Goal: Use online tool/utility: Utilize a website feature to perform a specific function

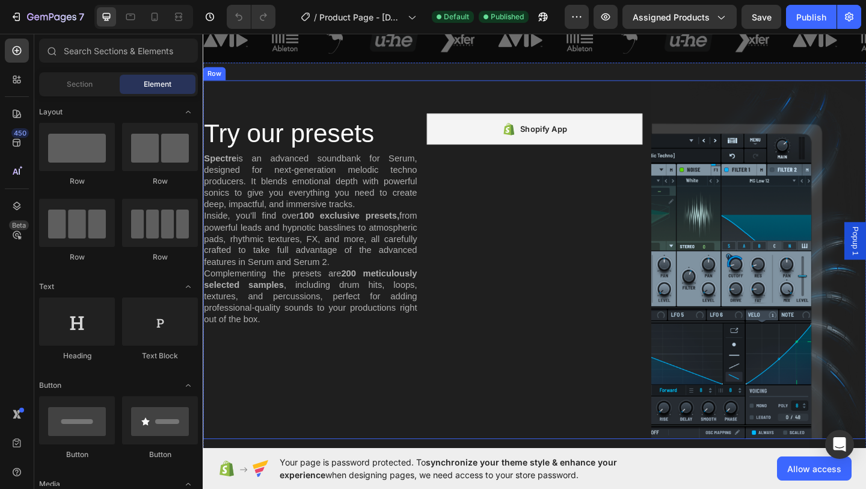
scroll to position [741, 0]
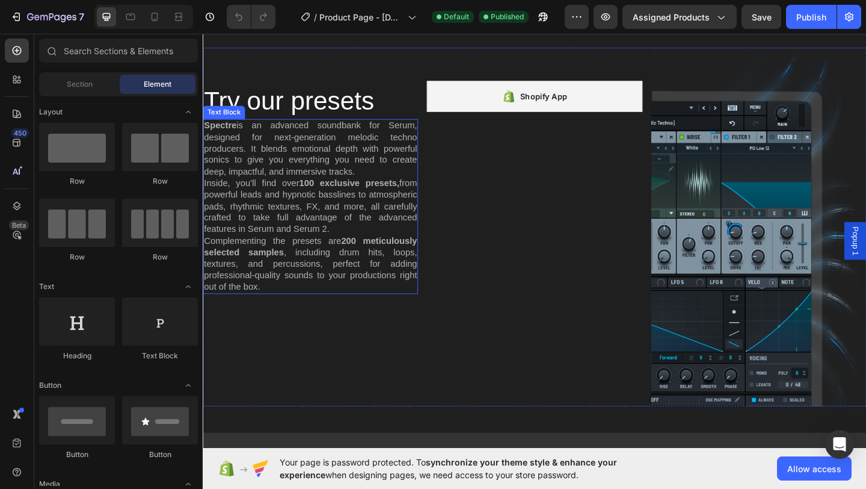
click at [322, 197] on strong "100 exclusive presets," at bounding box center [361, 196] width 109 height 10
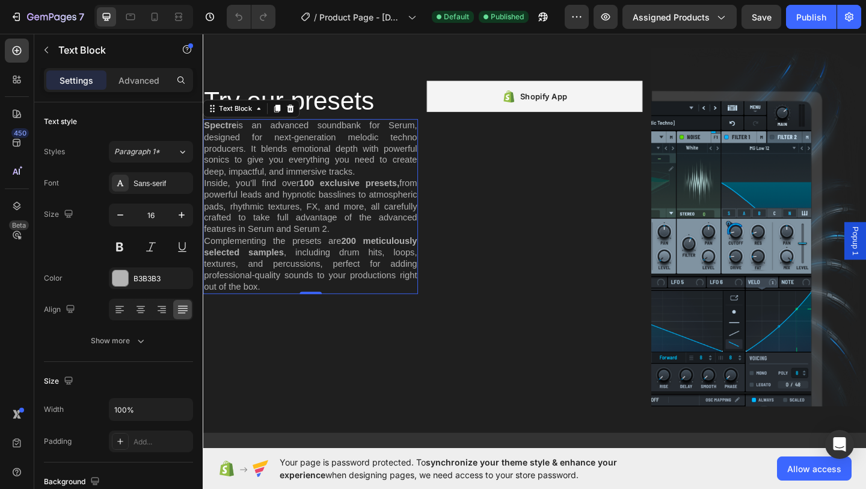
click at [325, 199] on strong "100 exclusive presets," at bounding box center [361, 196] width 109 height 10
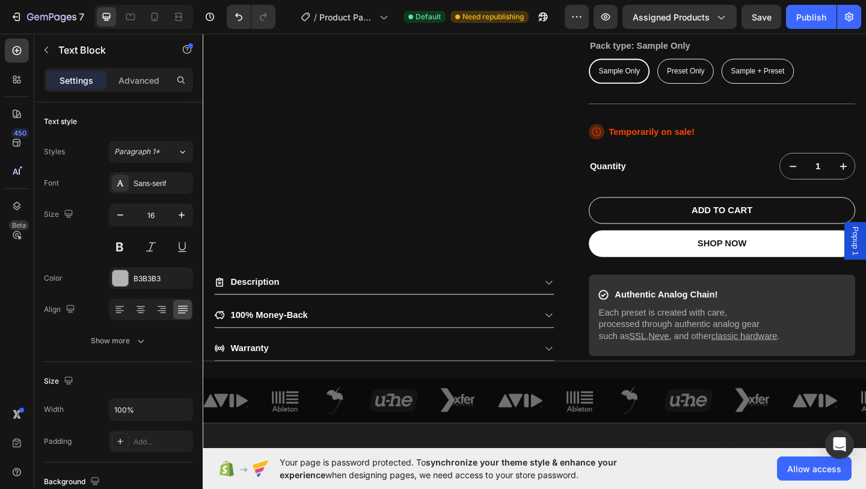
scroll to position [375, 0]
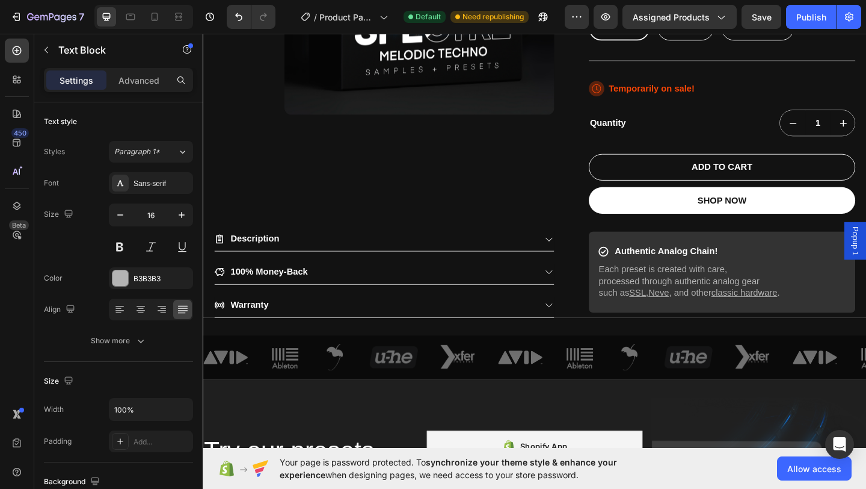
click at [364, 248] on div "Description" at bounding box center [389, 256] width 349 height 16
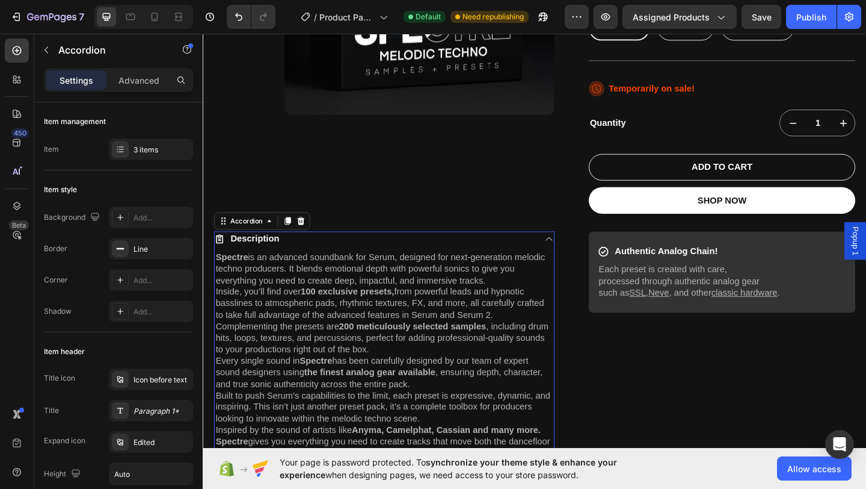
click at [364, 248] on div "Description" at bounding box center [389, 256] width 349 height 16
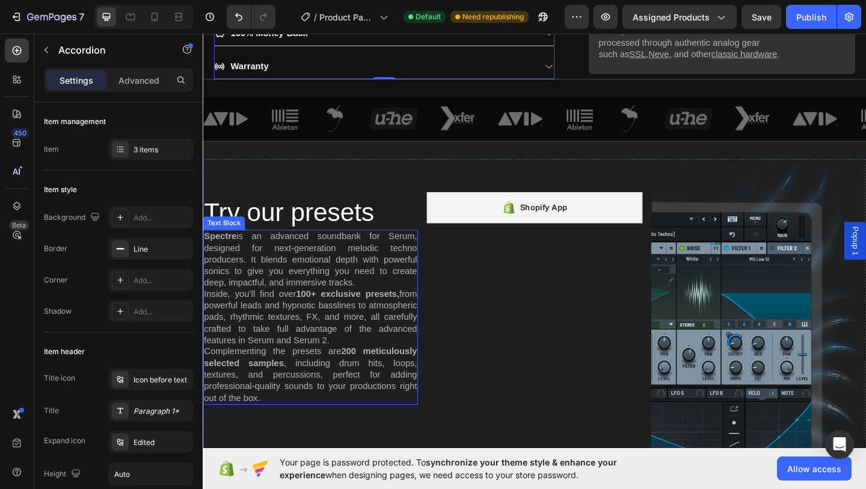
scroll to position [633, 0]
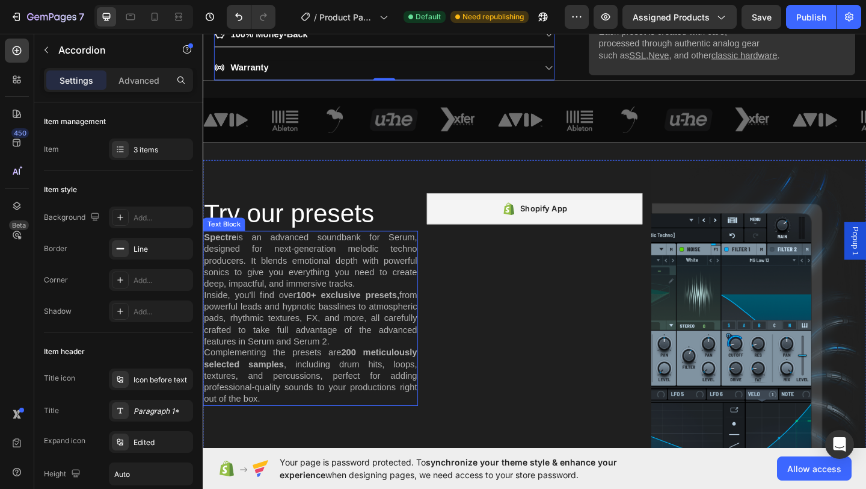
click at [371, 375] on strong "200 meticulously selected samples" at bounding box center [320, 386] width 232 height 23
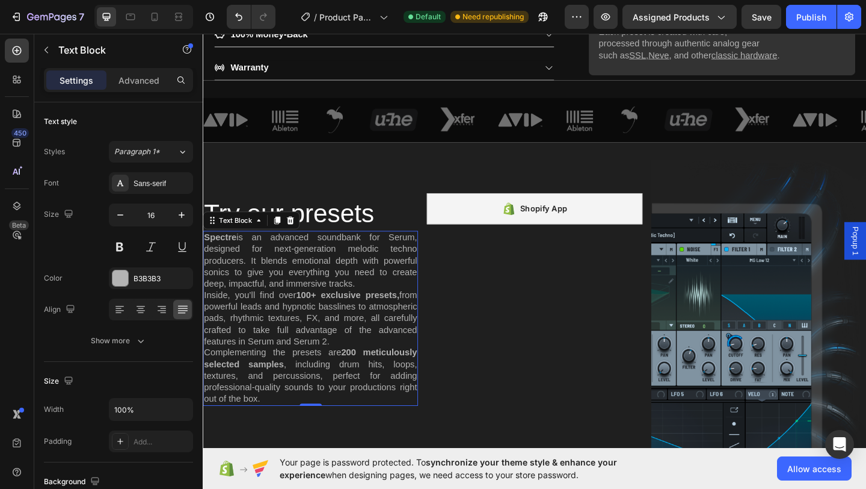
click at [371, 375] on strong "200 meticulously selected samples" at bounding box center [320, 386] width 232 height 23
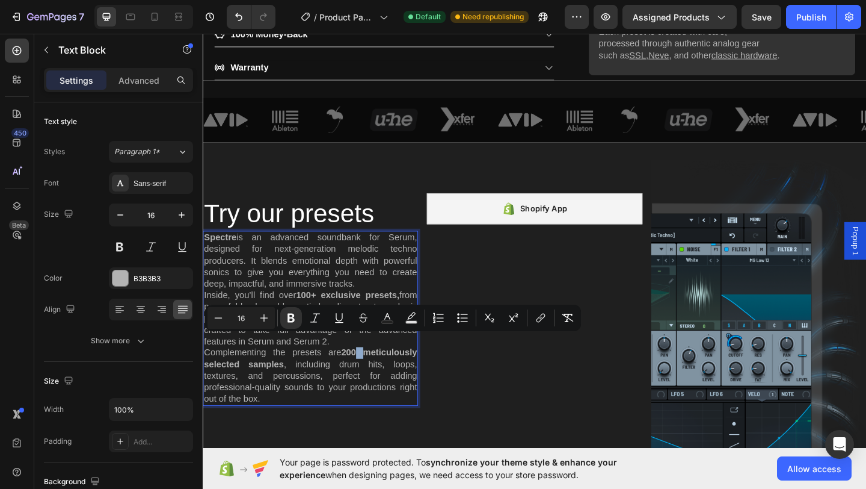
click at [374, 375] on strong "200 meticulously selected samples" at bounding box center [320, 386] width 232 height 23
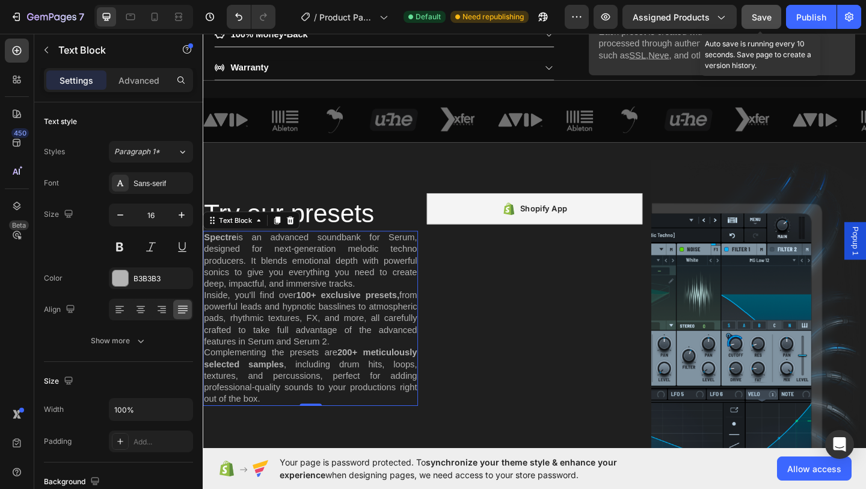
click at [762, 13] on span "Save" at bounding box center [762, 17] width 20 height 10
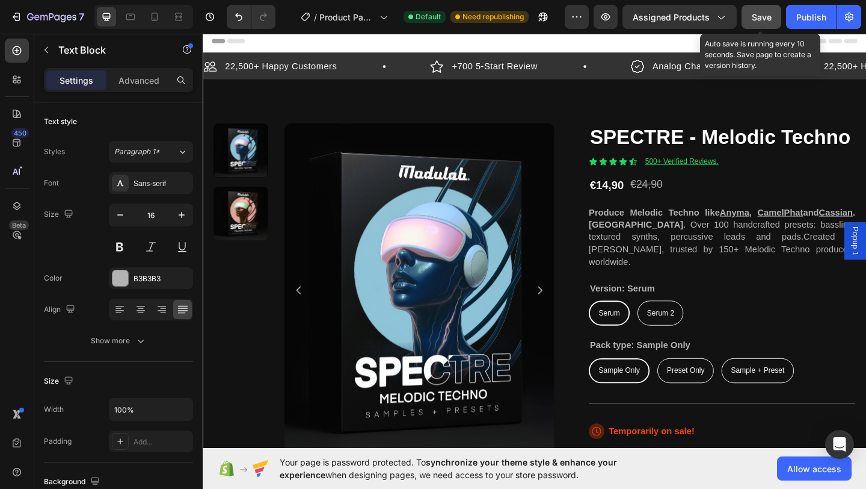
scroll to position [282, 0]
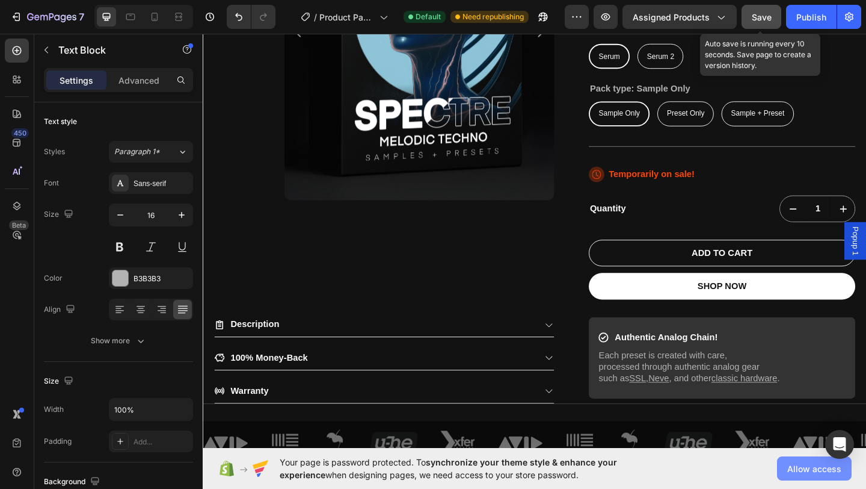
click at [810, 471] on span "Allow access" at bounding box center [815, 468] width 54 height 13
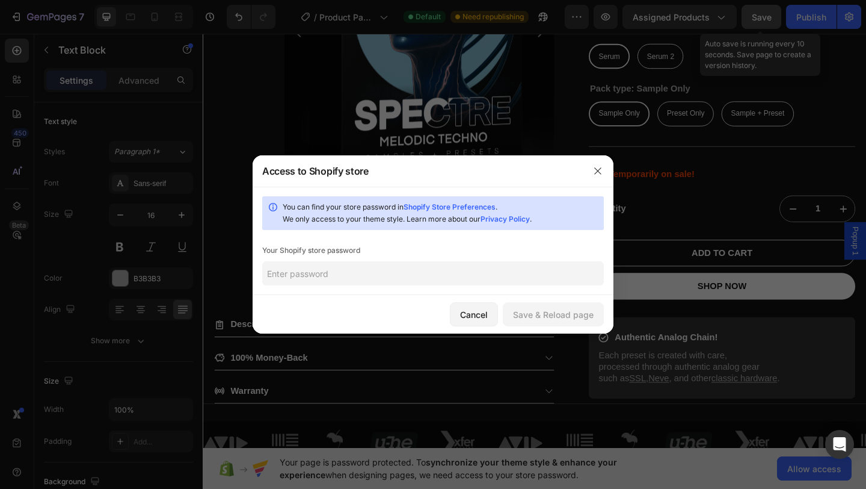
click at [497, 277] on input "text" at bounding box center [433, 273] width 342 height 24
type input "eanapi"
click at [560, 318] on div "Save & Reload page" at bounding box center [553, 314] width 81 height 13
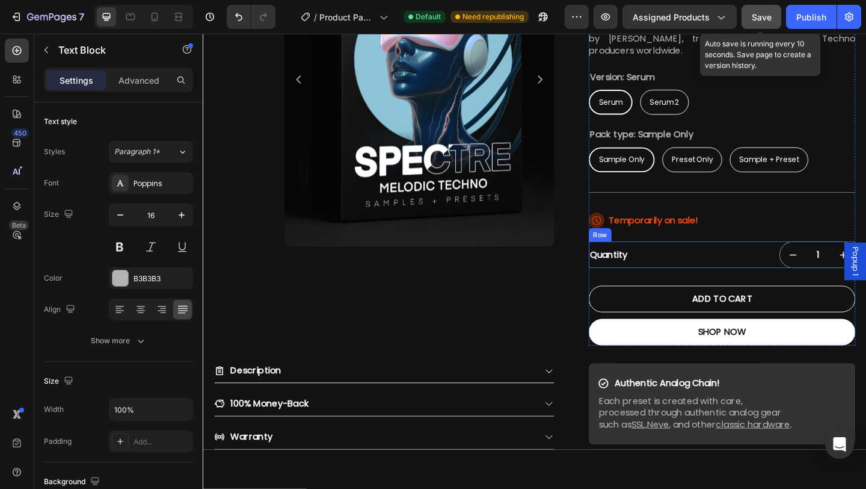
scroll to position [63, 0]
